Goal: Understand process/instructions: Learn about a topic

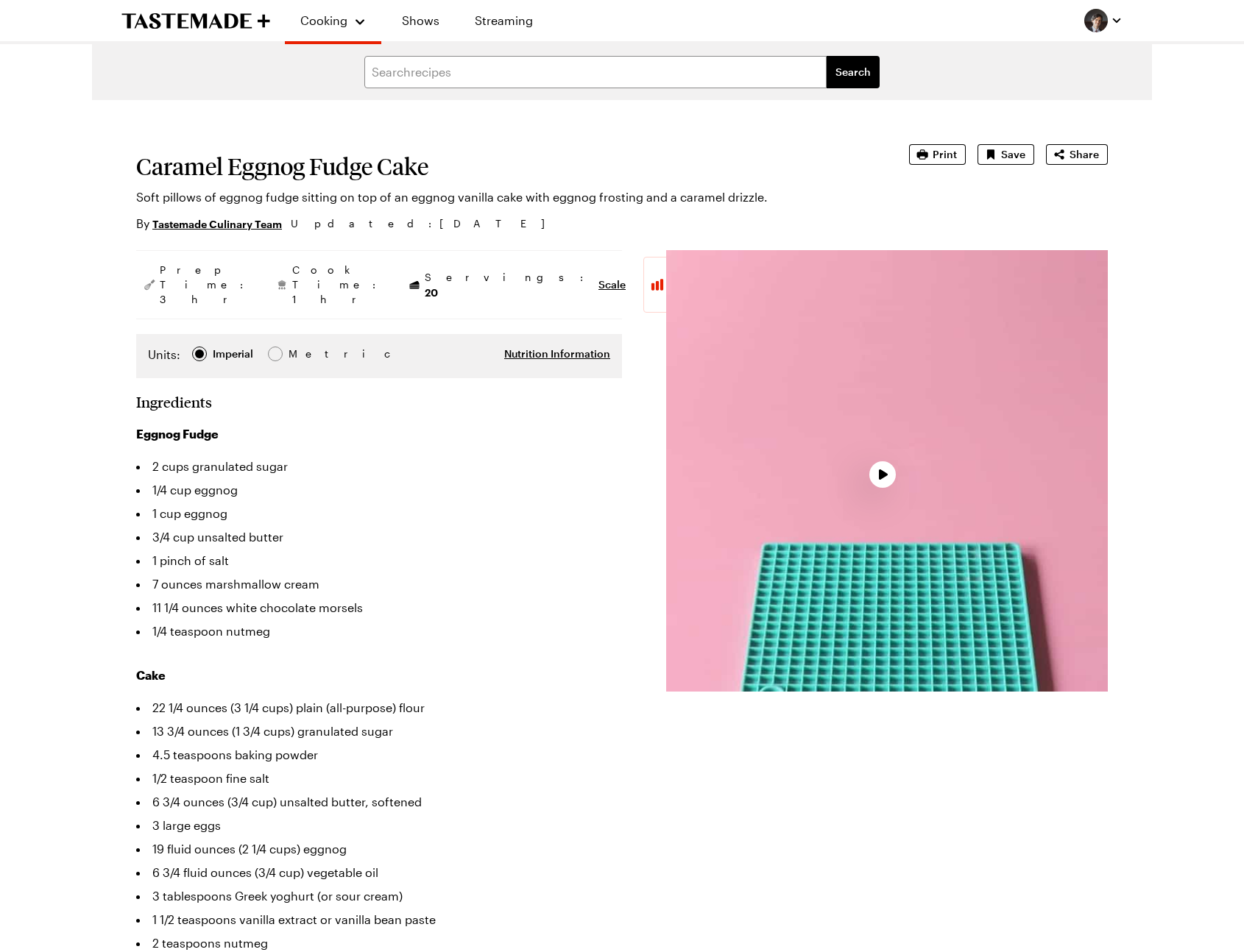
type textarea "x"
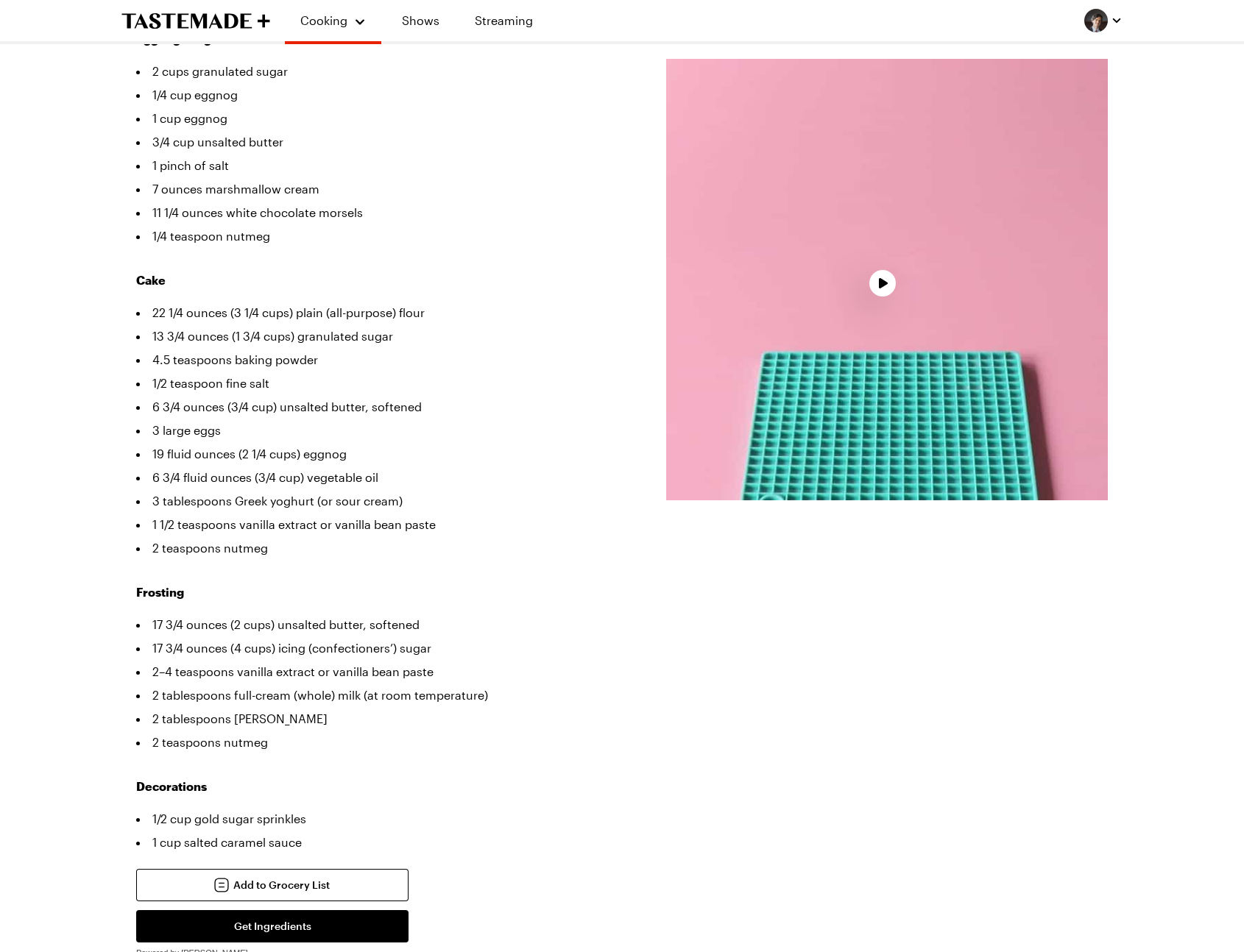
scroll to position [398, 0]
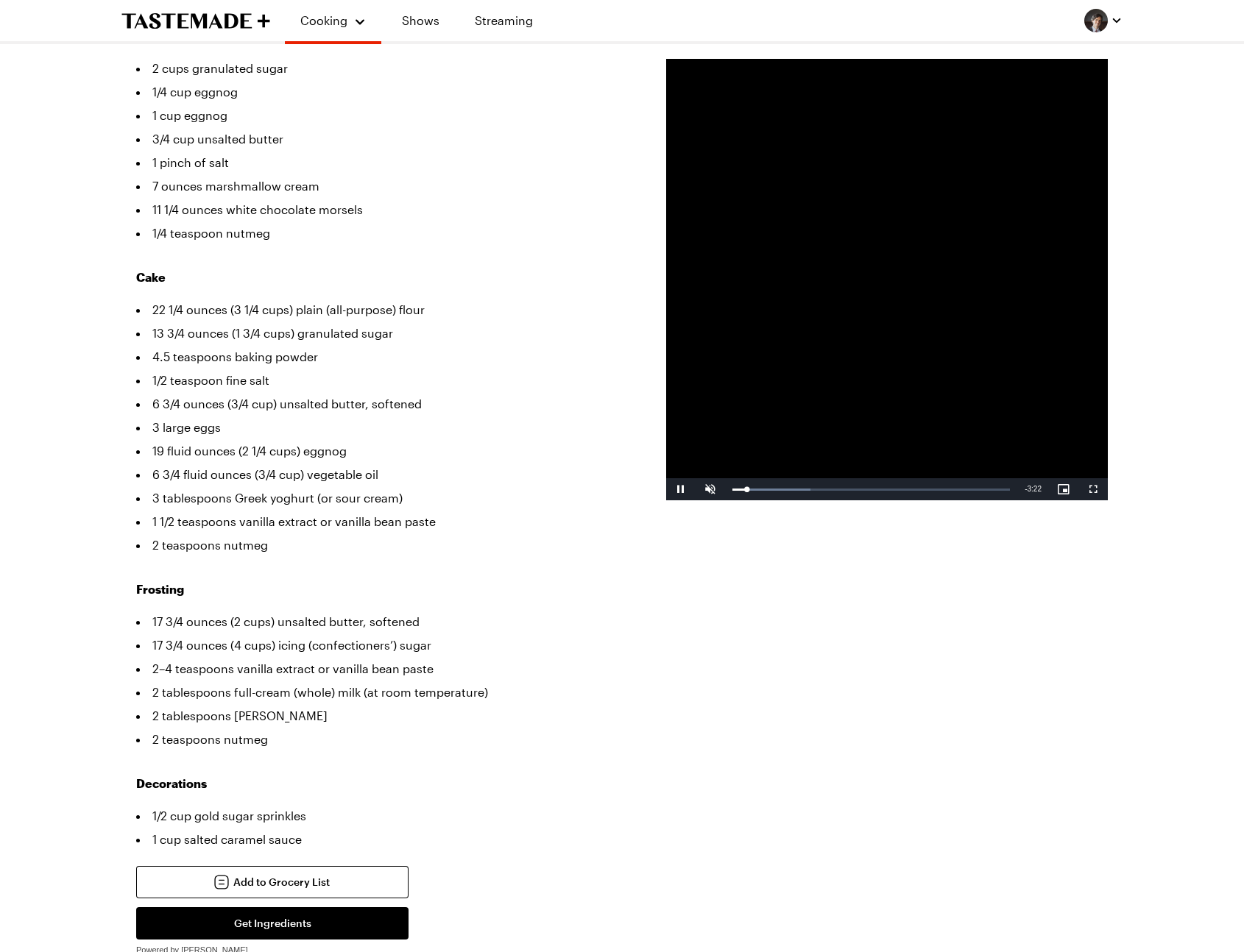
click at [510, 416] on li "3 large eggs" at bounding box center [379, 428] width 486 height 24
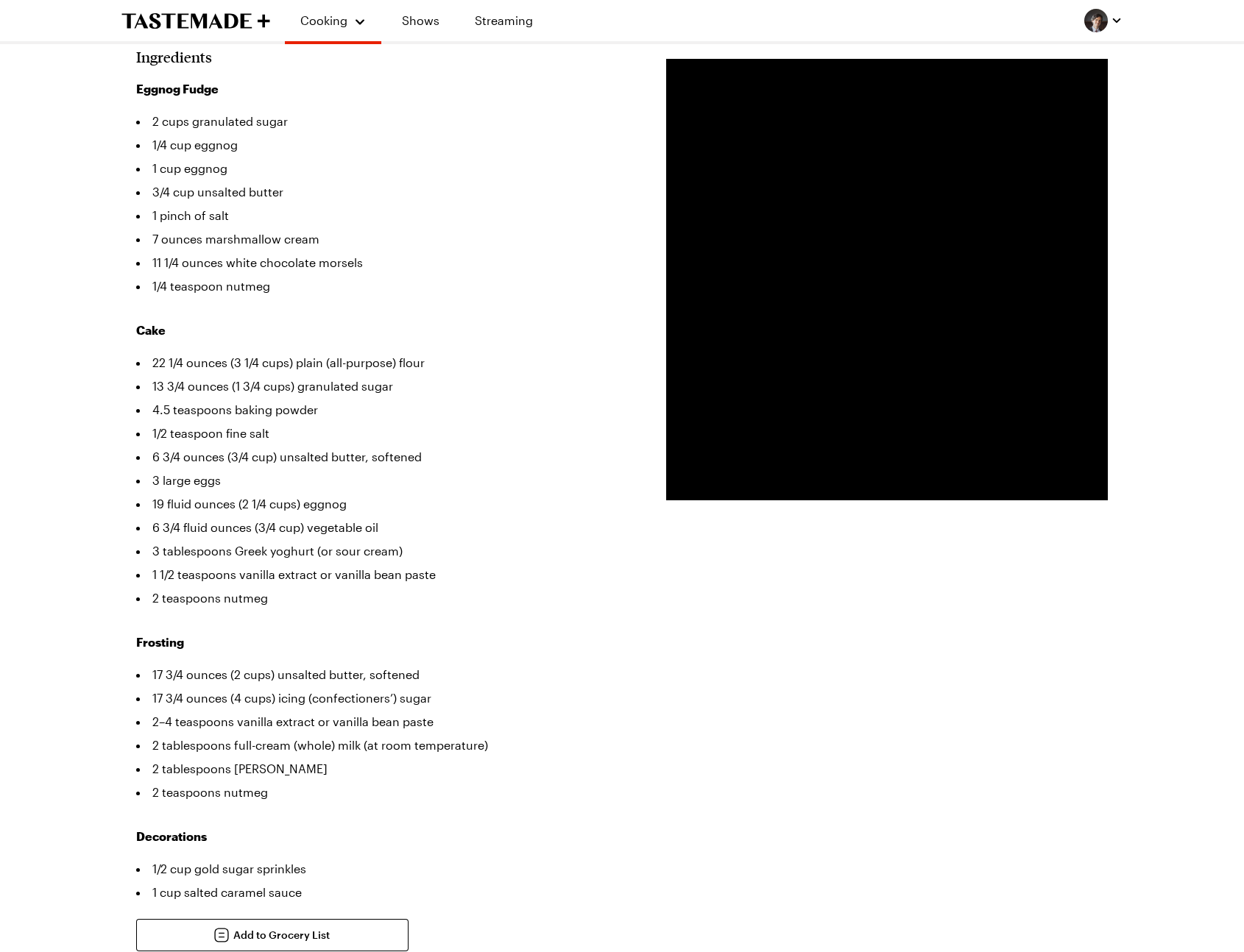
scroll to position [0, 0]
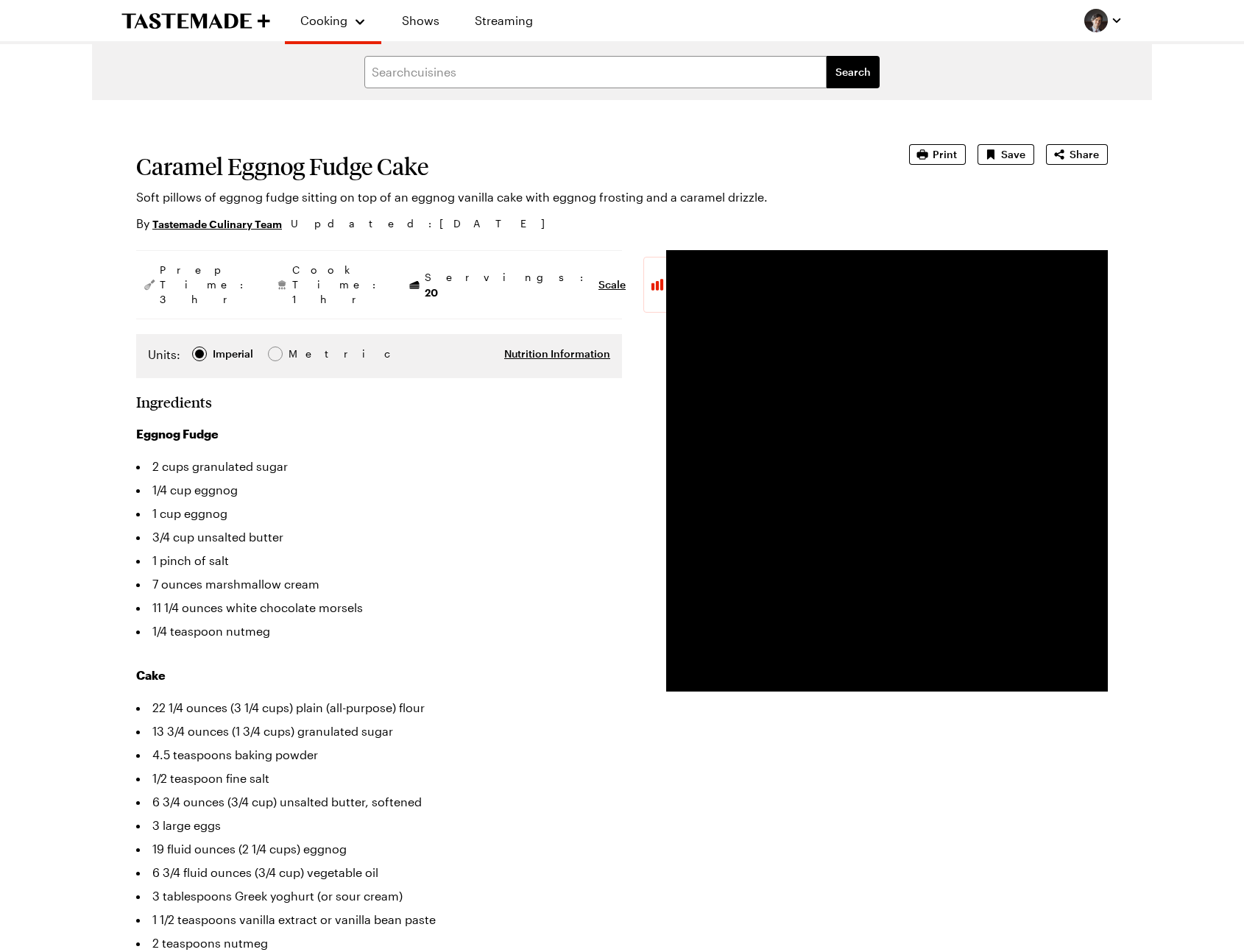
click at [454, 227] on div "By Tastemade Culinary Team Updated : 9/17/2025" at bounding box center [502, 223] width 732 height 18
click at [515, 525] on li "3/4 cup unsalted butter" at bounding box center [379, 537] width 486 height 24
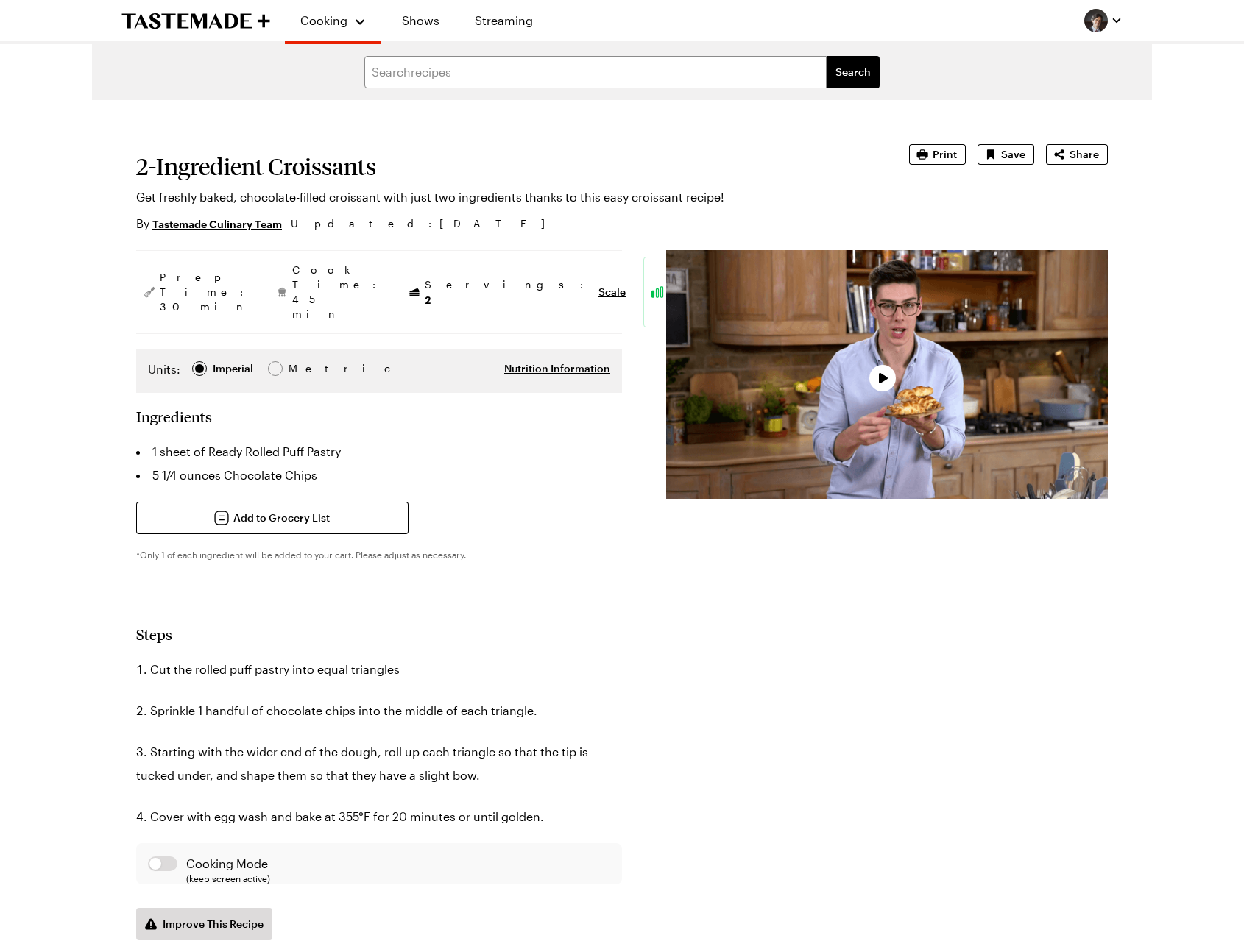
type textarea "x"
click at [599, 285] on span "Scale" at bounding box center [612, 291] width 27 height 15
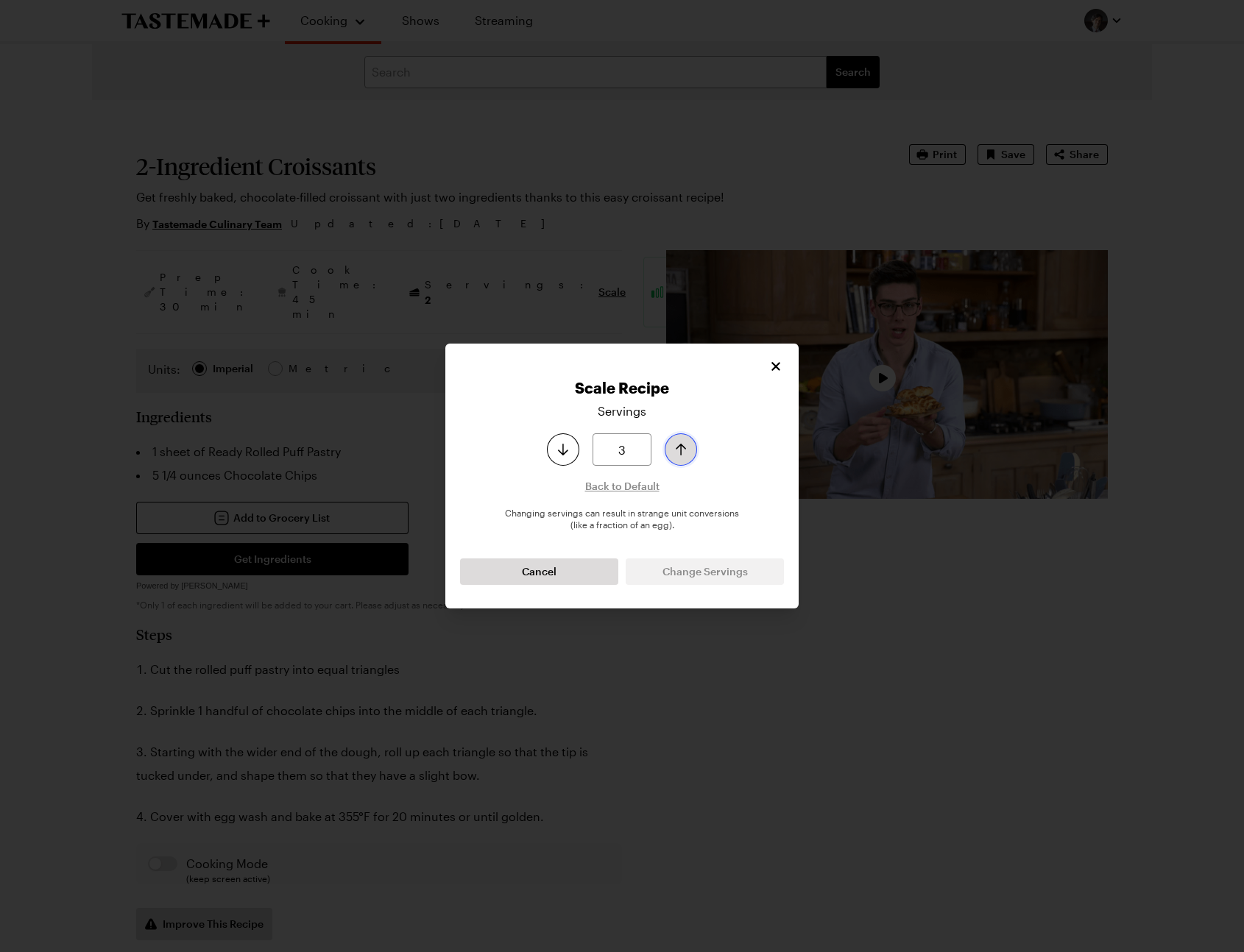
click at [686, 455] on icon "Increase serving size by one" at bounding box center [681, 449] width 18 height 18
type input "4"
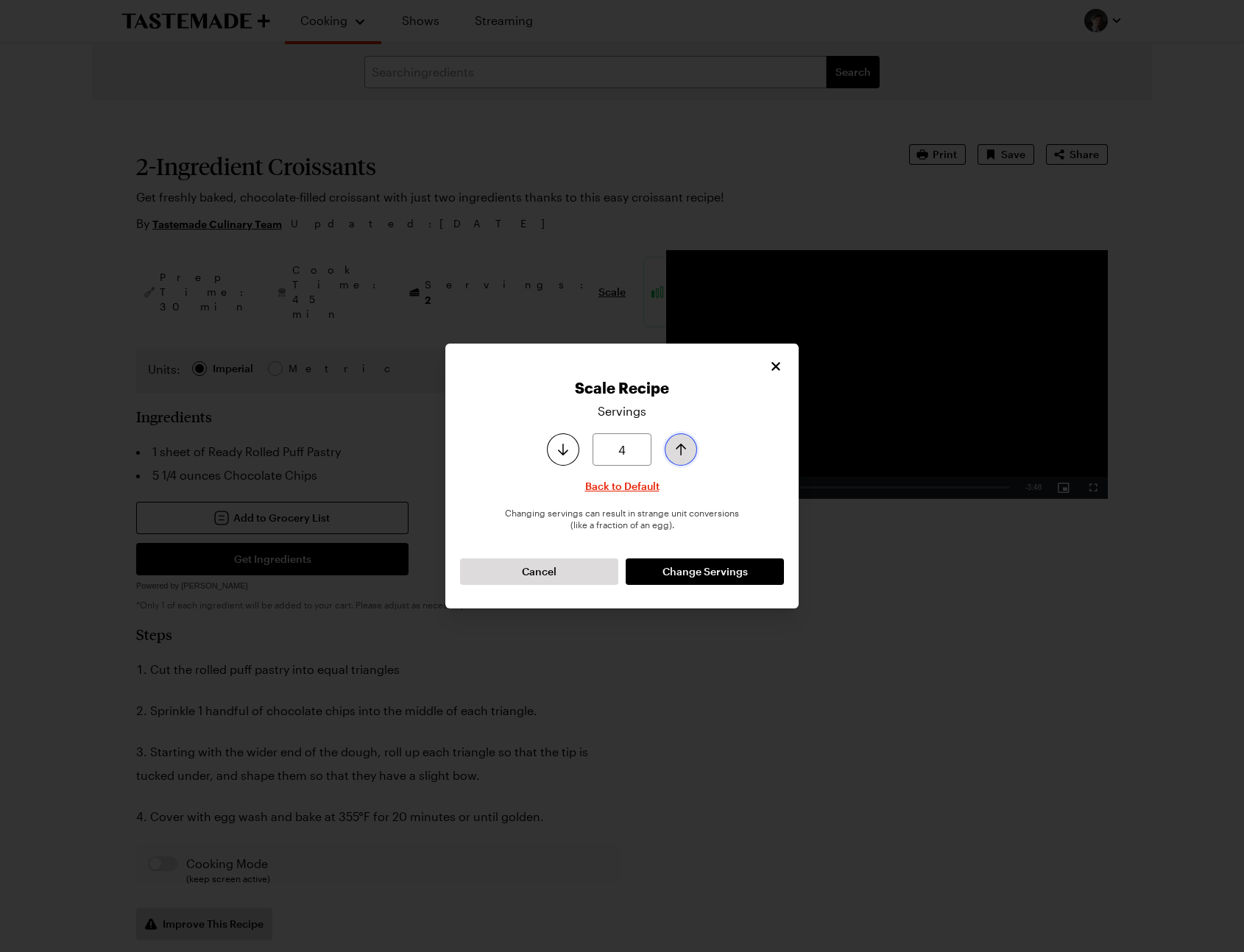
click at [686, 455] on icon "Increase serving size by one" at bounding box center [681, 449] width 18 height 18
click at [702, 577] on span "Change Servings" at bounding box center [705, 571] width 85 height 15
type textarea "x"
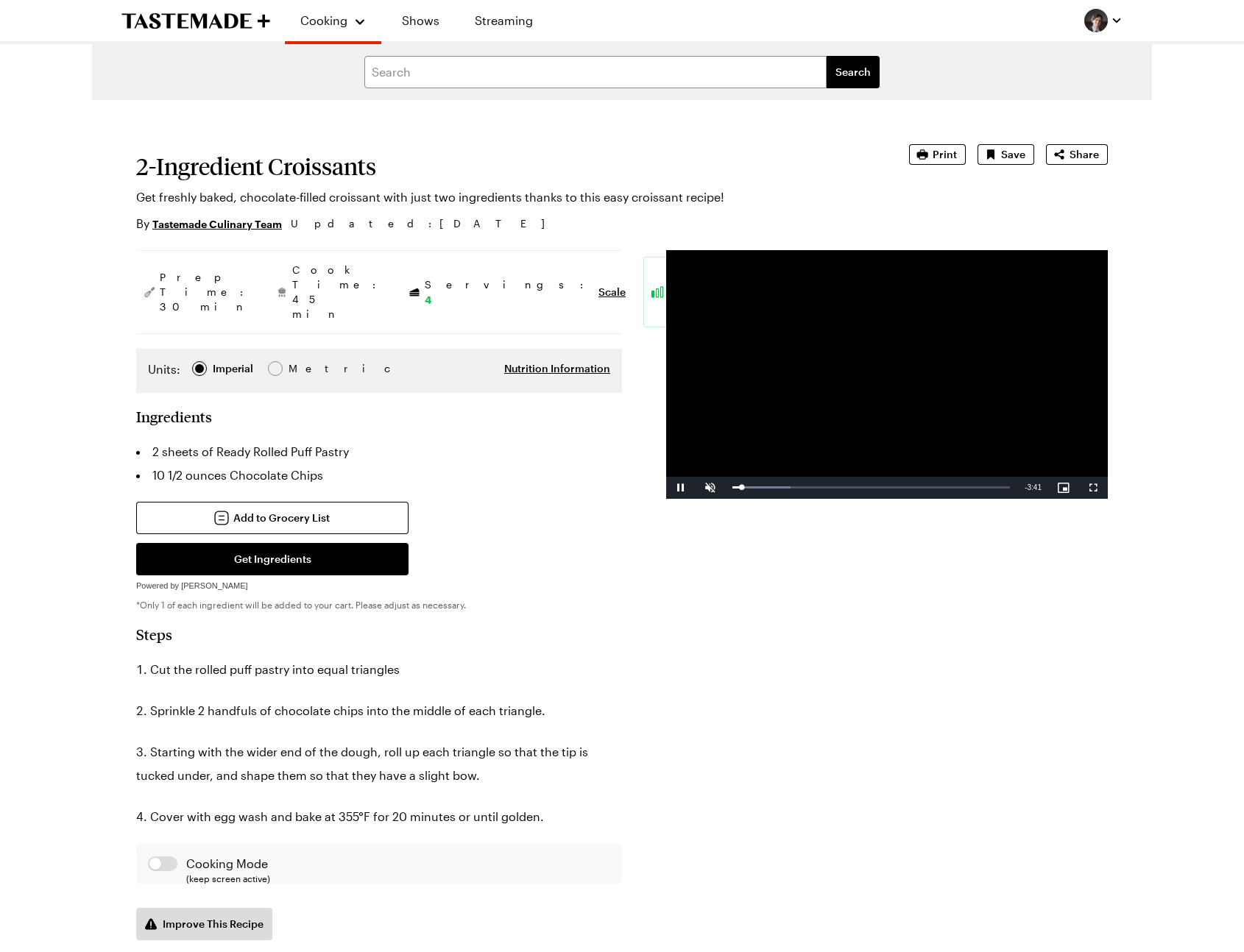
click at [542, 537] on div "Add to Grocery List Get Ingredients Powered by Chicory *Only 1 of each ingredie…" at bounding box center [379, 549] width 486 height 94
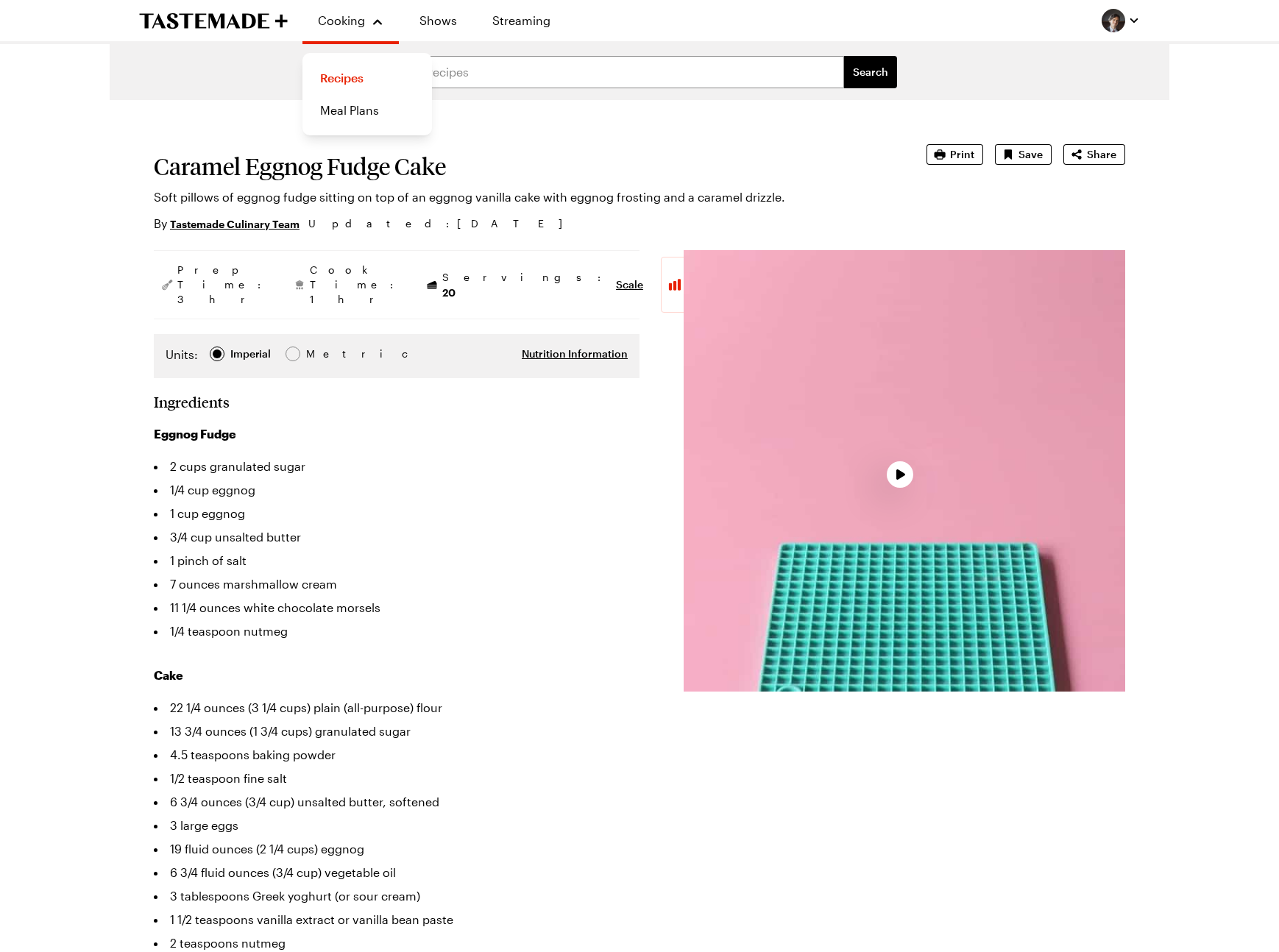
type textarea "x"
